Goal: Task Accomplishment & Management: Manage account settings

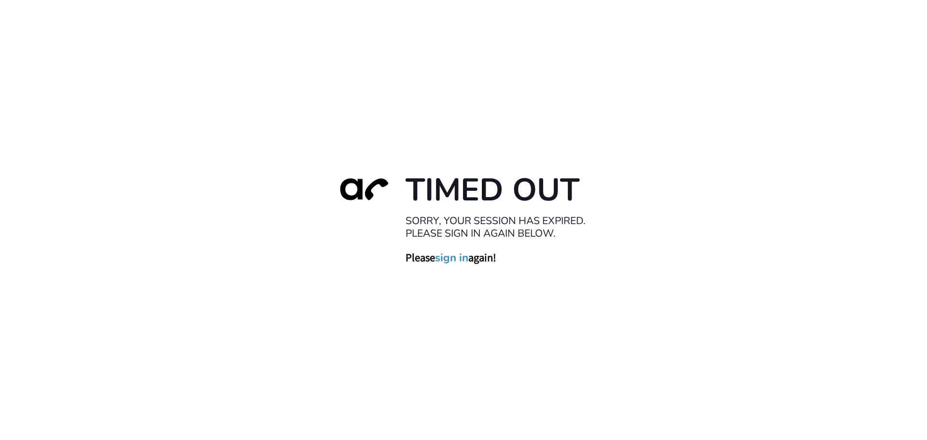
click at [443, 259] on link "sign in" at bounding box center [451, 258] width 33 height 14
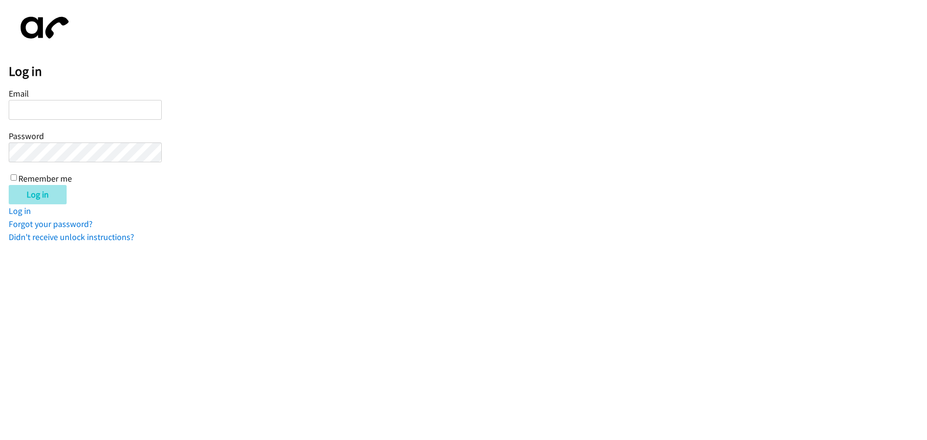
type input "[PERSON_NAME][EMAIL_ADDRESS][DOMAIN_NAME]"
click at [40, 200] on input "Log in" at bounding box center [38, 194] width 58 height 19
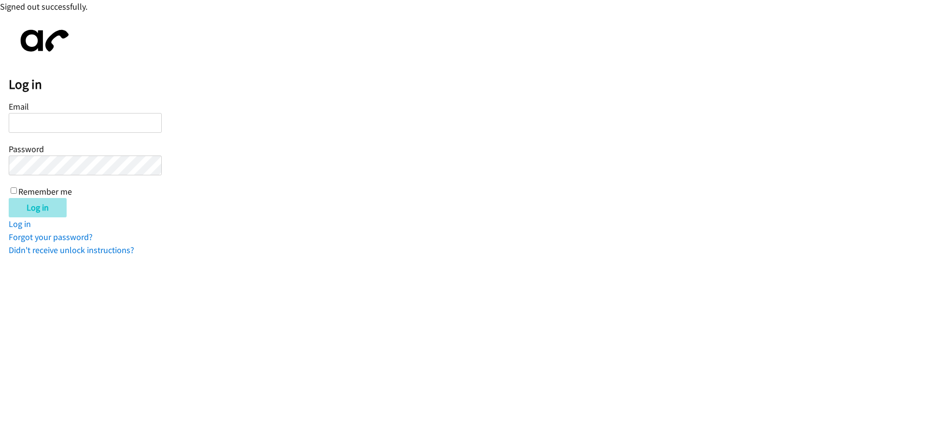
type input "jotero@lendingpoint.com"
click at [28, 210] on input "Log in" at bounding box center [38, 207] width 58 height 19
